Goal: Go to known website: Access a specific website the user already knows

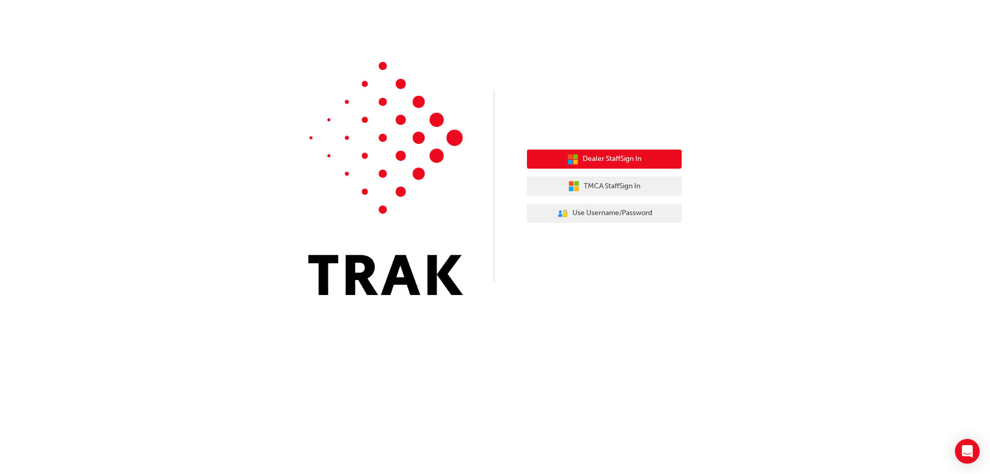
click at [638, 157] on span "Dealer Staff Sign In" at bounding box center [611, 159] width 59 height 12
